Goal: Task Accomplishment & Management: Manage account settings

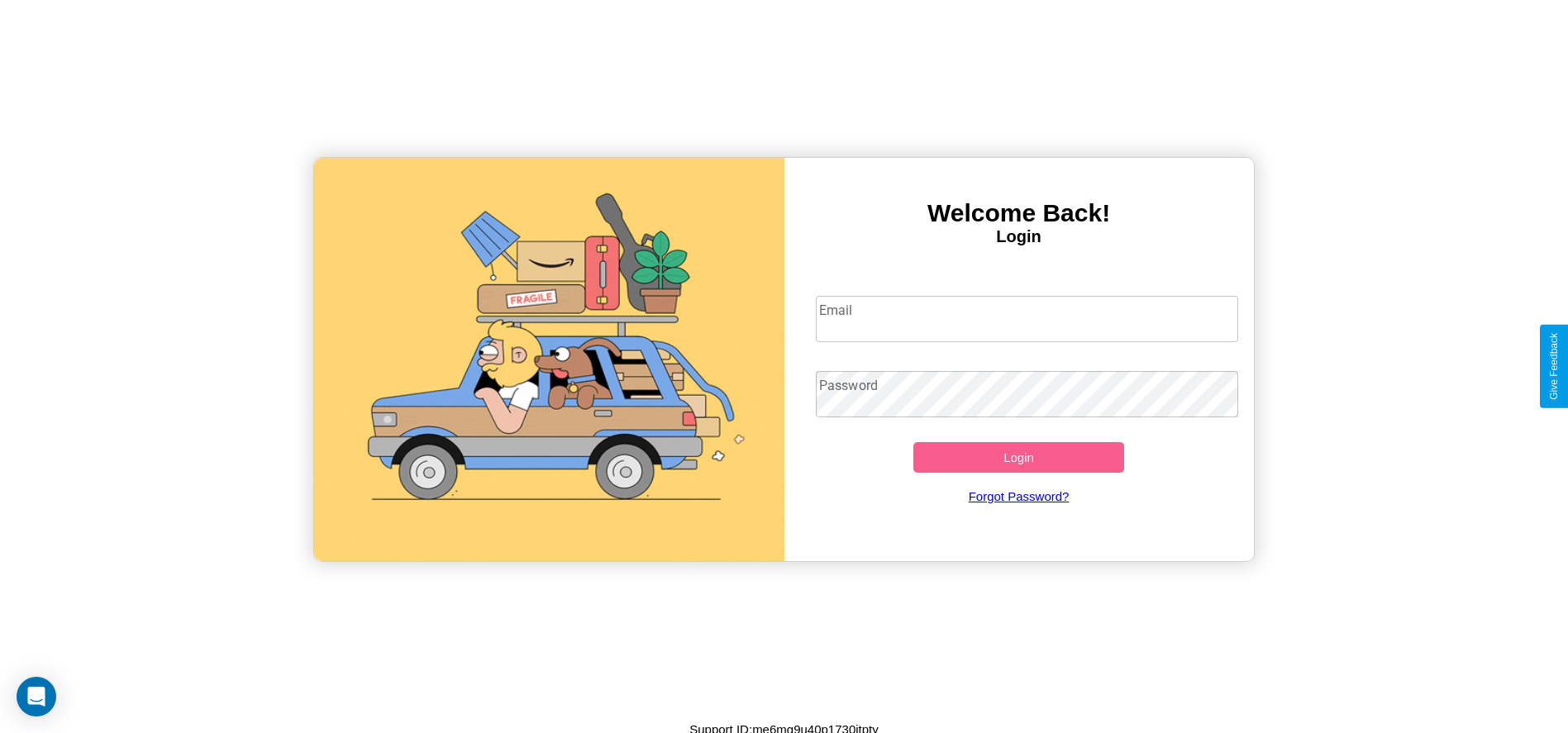
click at [1027, 318] on input "Email" at bounding box center [1027, 319] width 423 height 46
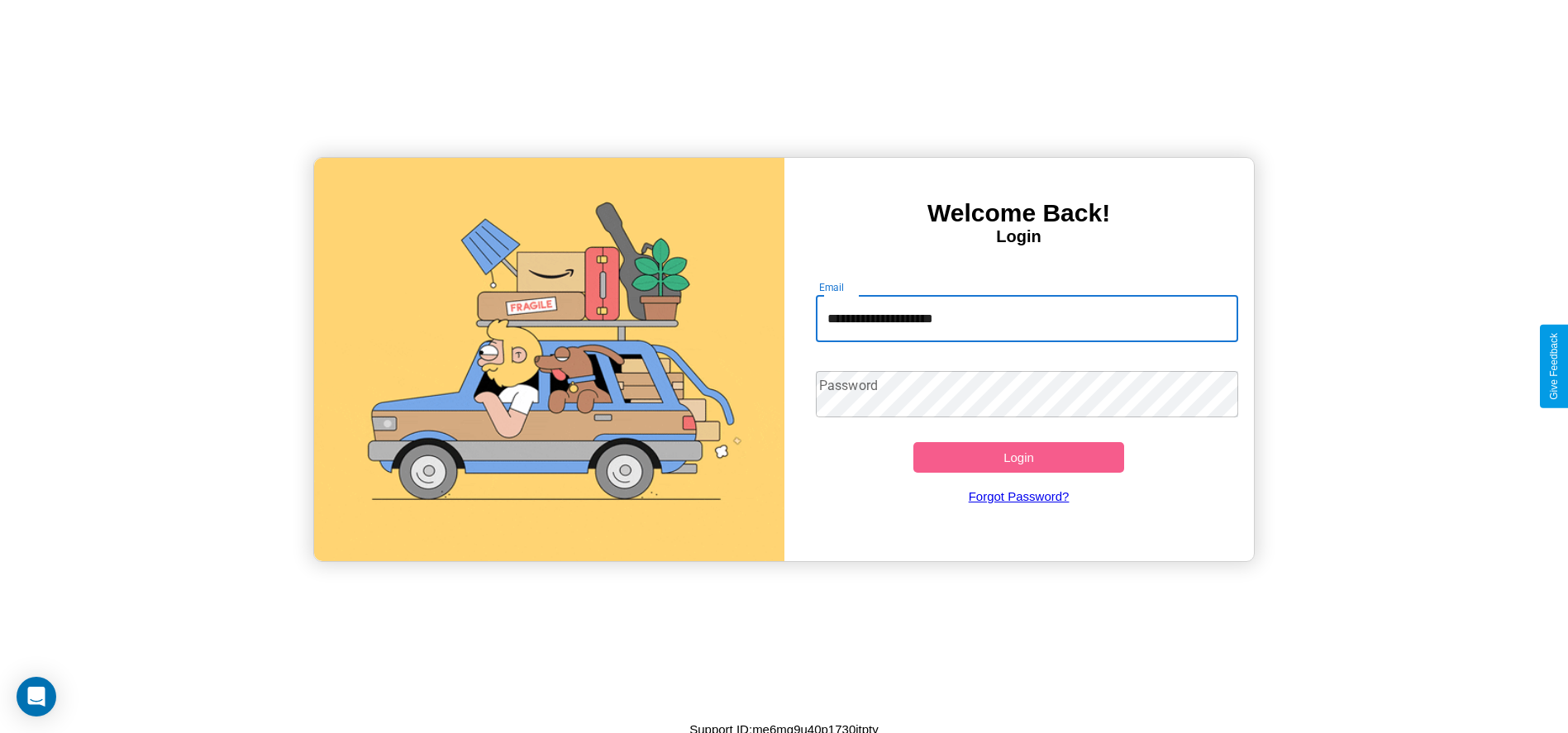
type input "**********"
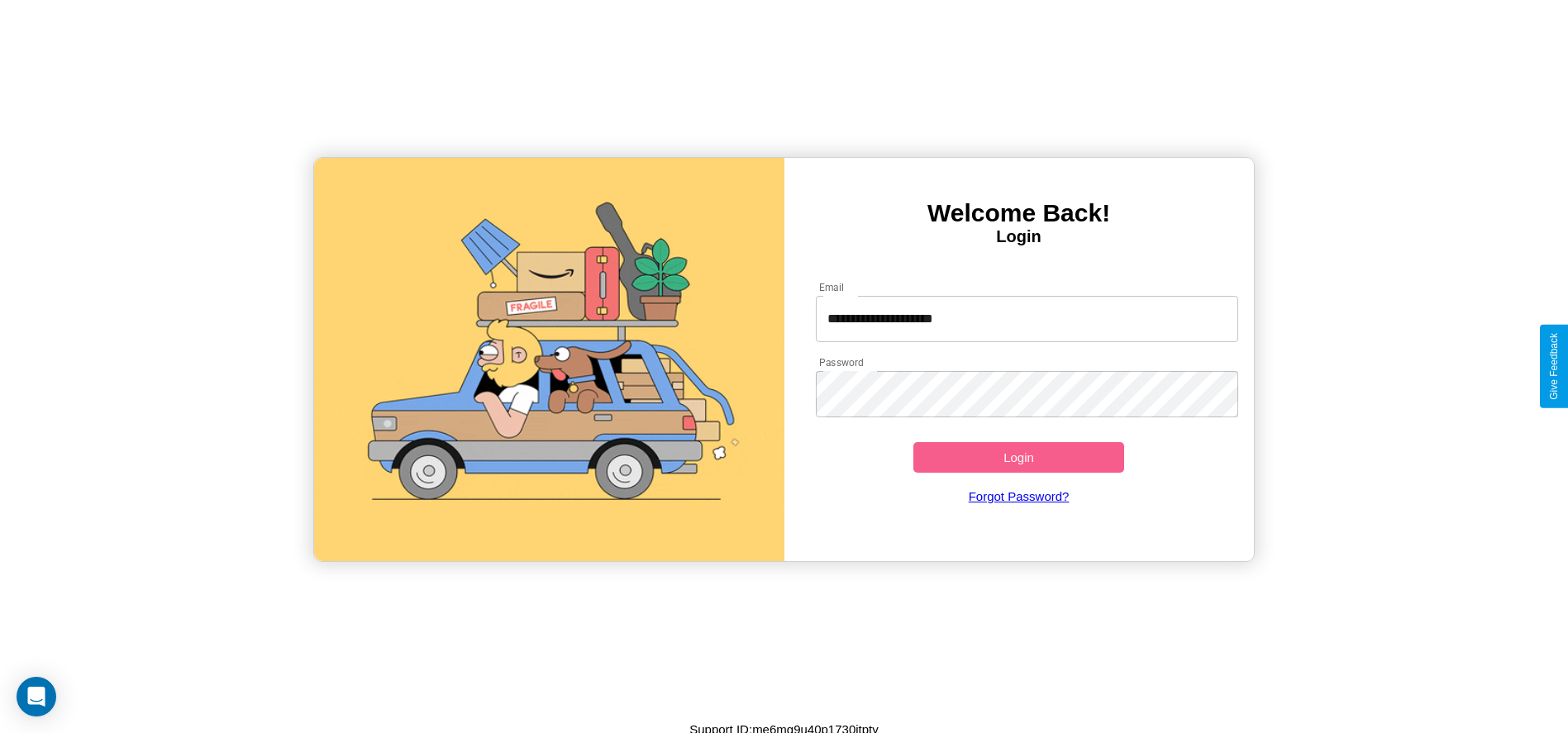
click at [1019, 457] on button "Login" at bounding box center [1020, 458] width 211 height 31
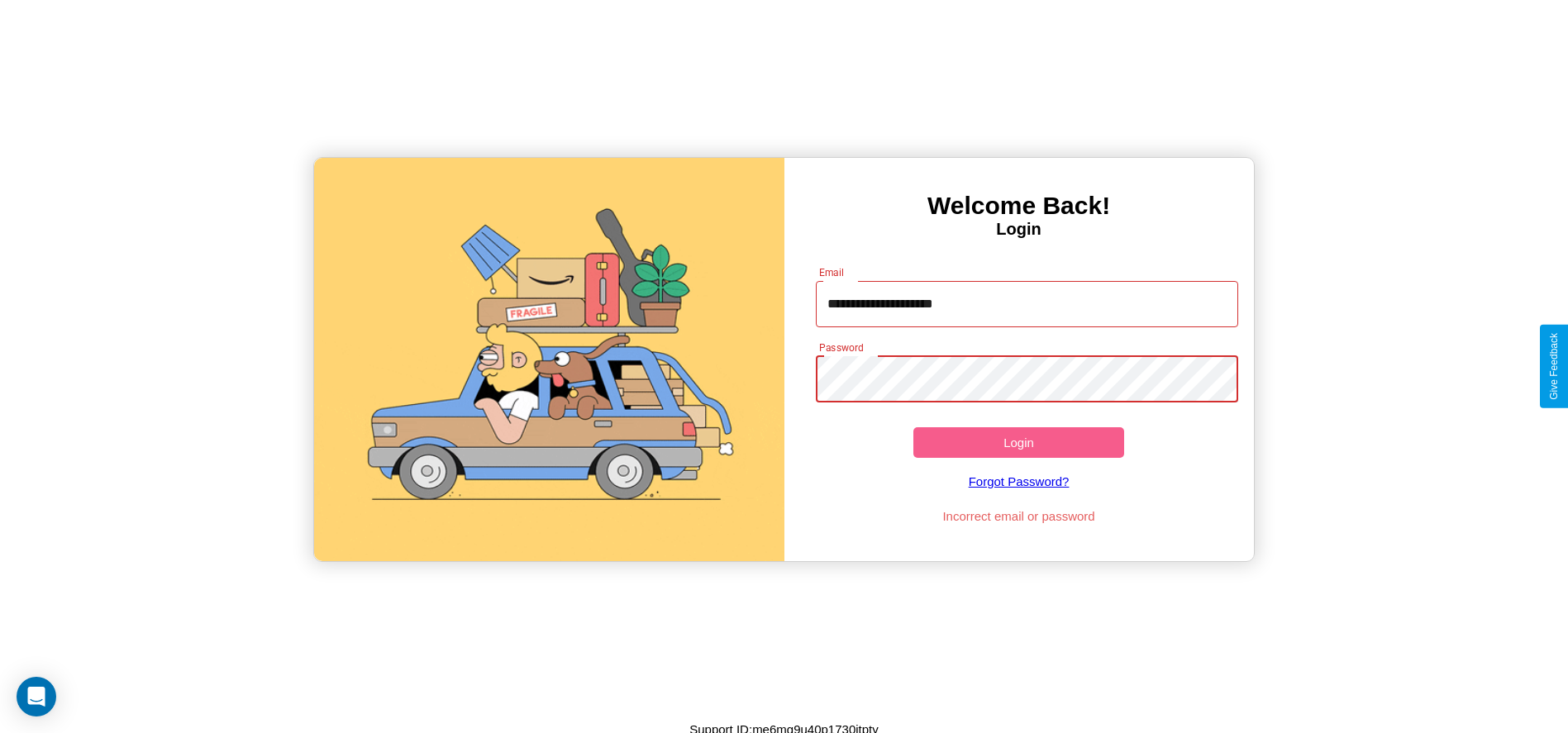
click at [1019, 442] on button "Login" at bounding box center [1020, 442] width 211 height 31
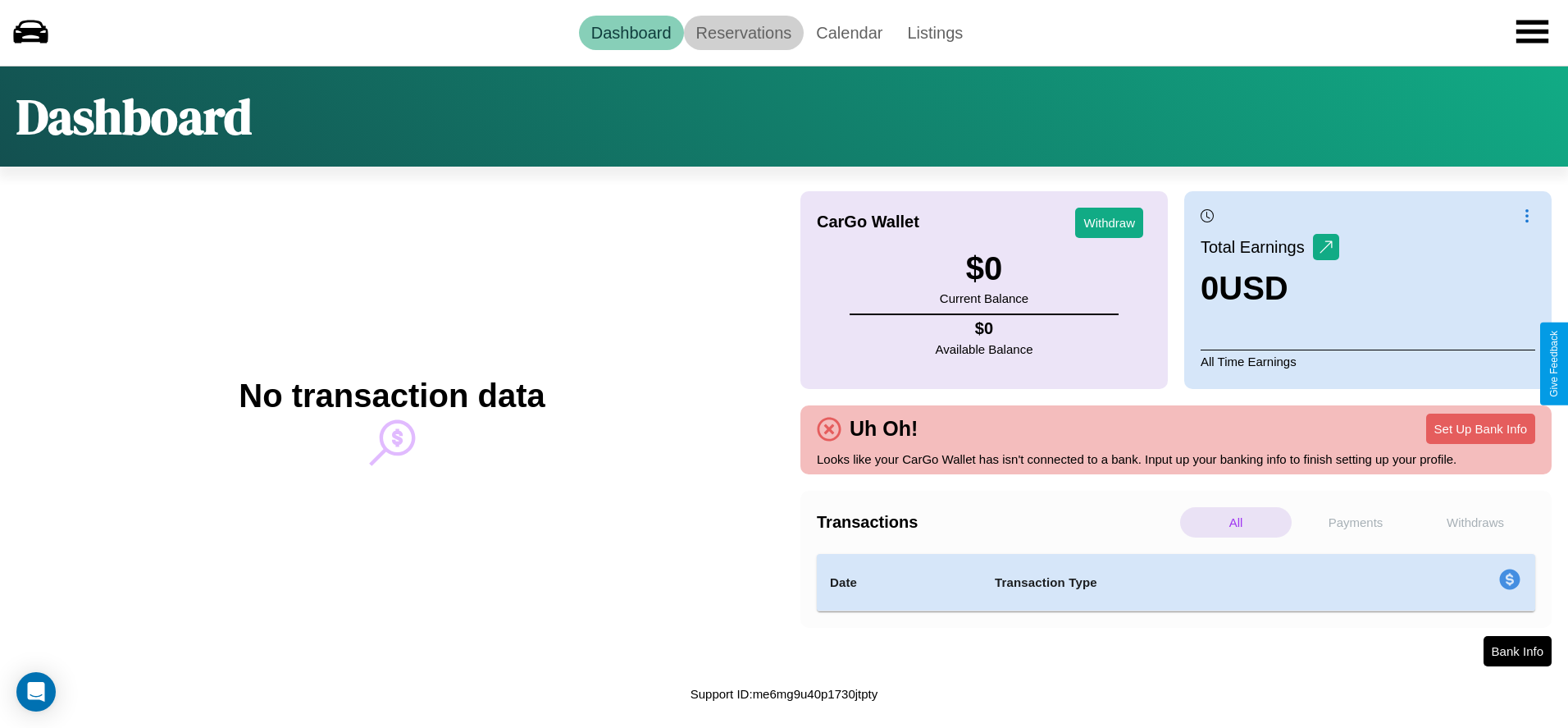
click at [743, 32] on link "Reservations" at bounding box center [744, 32] width 121 height 34
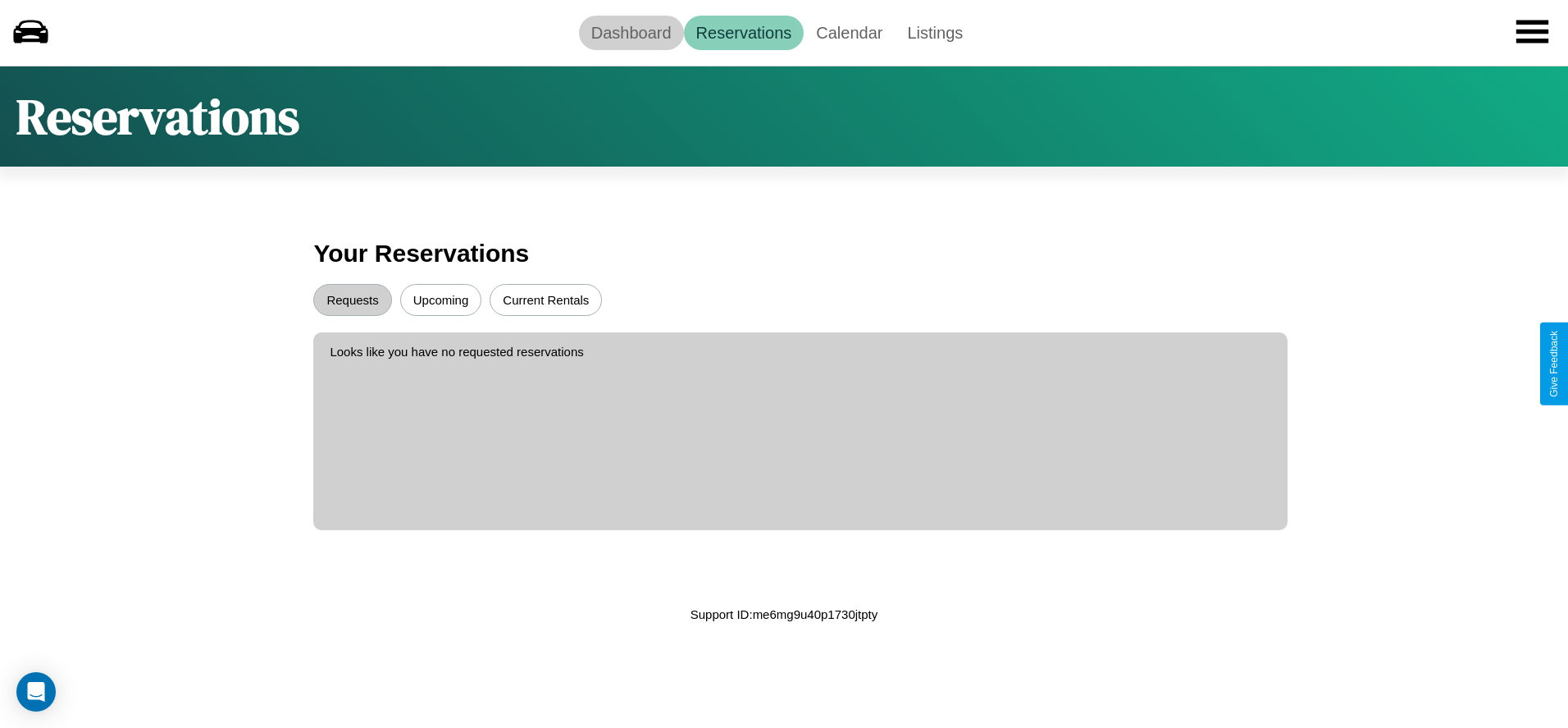
click at [631, 32] on link "Dashboard" at bounding box center [631, 32] width 105 height 34
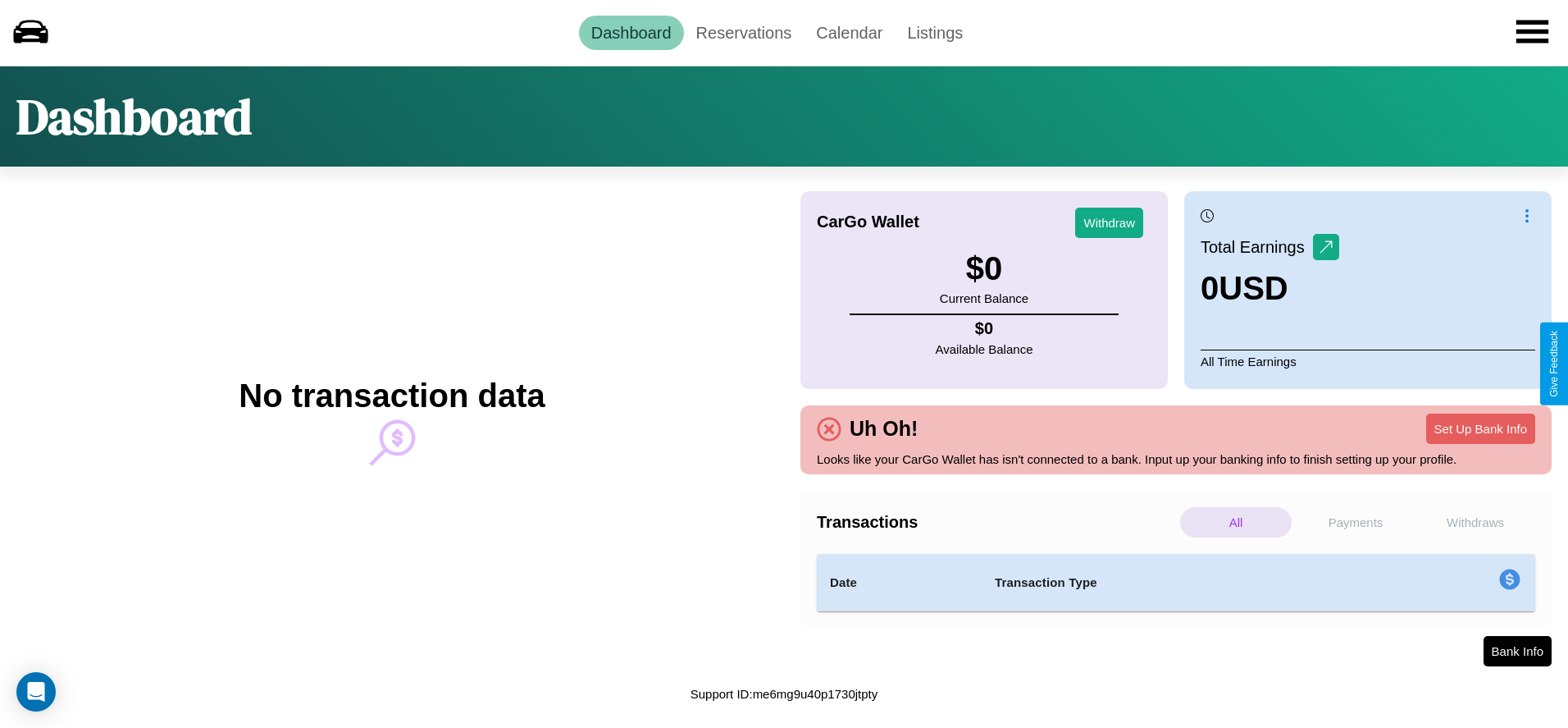
click at [1236, 522] on p "All" at bounding box center [1236, 523] width 111 height 30
click at [1476, 522] on p "Withdraws" at bounding box center [1476, 523] width 111 height 30
